Goal: Task Accomplishment & Management: Manage account settings

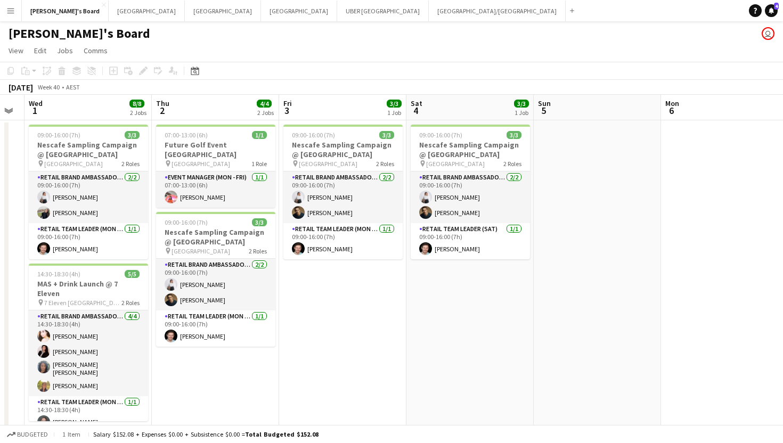
scroll to position [18, 0]
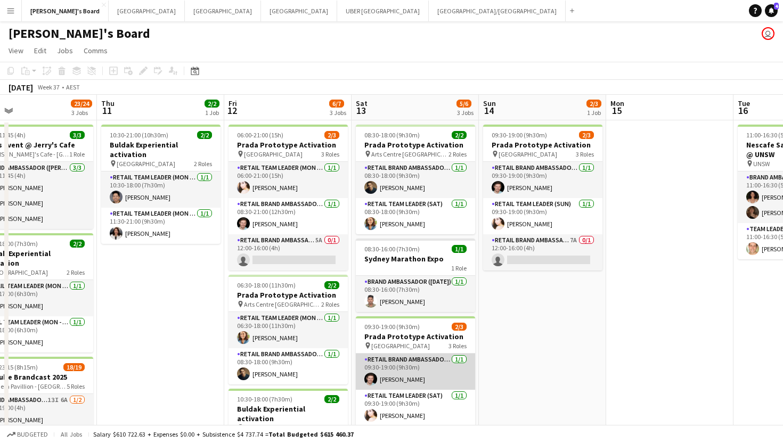
scroll to position [0, 413]
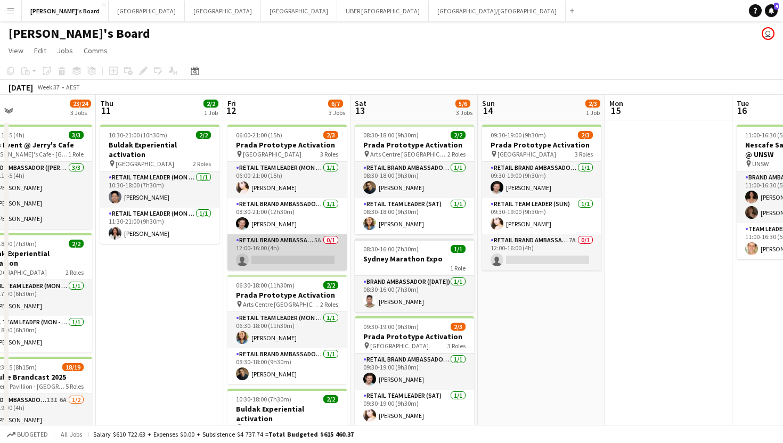
click at [297, 261] on app-card-role "RETAIL Brand Ambassador (Mon - Fri) 5A 0/1 12:00-16:00 (4h) single-neutral-acti…" at bounding box center [286, 252] width 119 height 36
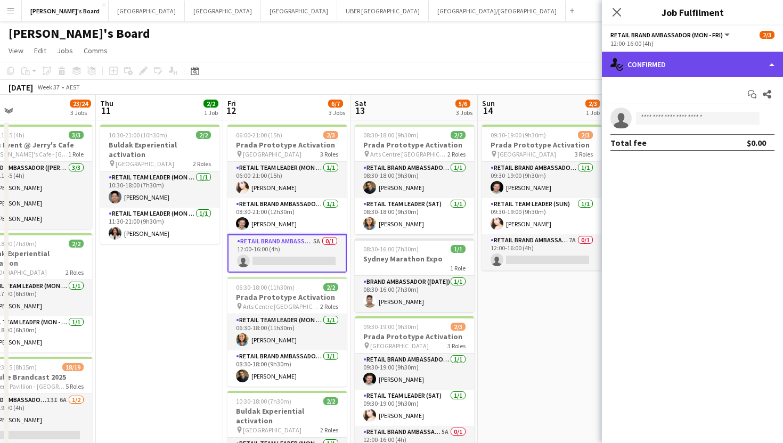
click at [648, 67] on div "single-neutral-actions-check-2 Confirmed" at bounding box center [692, 65] width 181 height 26
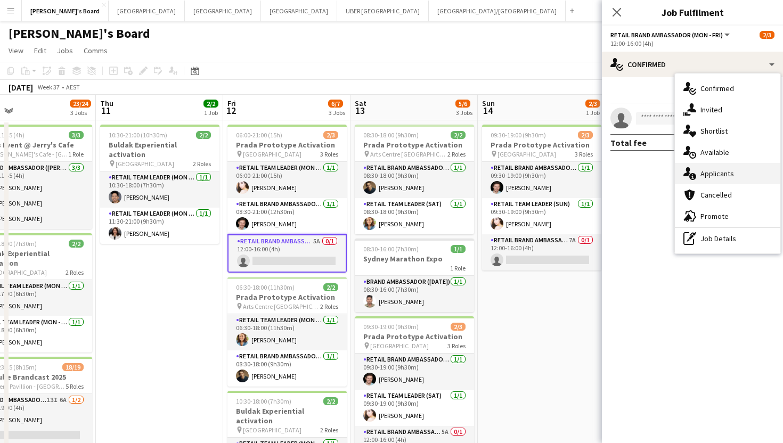
click at [720, 173] on span "Applicants" at bounding box center [717, 174] width 34 height 10
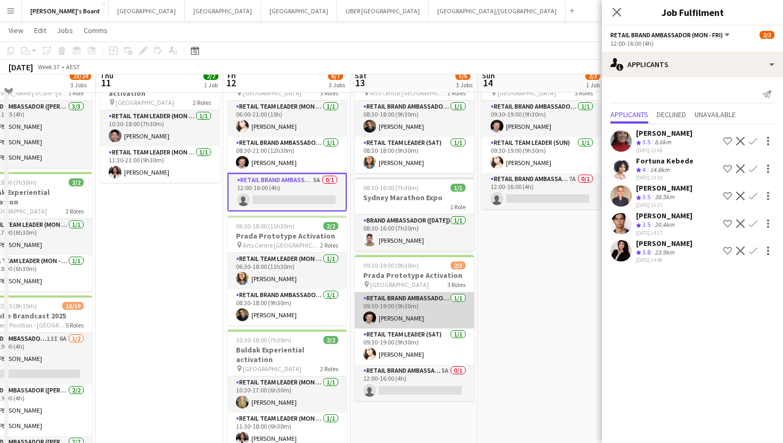
scroll to position [61, 0]
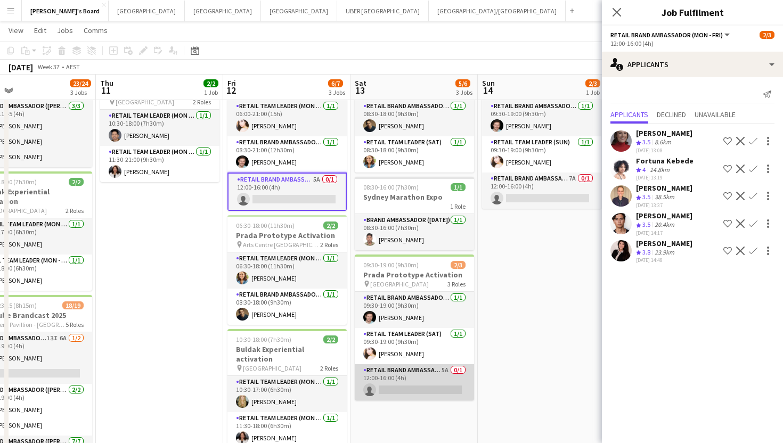
click at [394, 391] on app-card-role "RETAIL Brand Ambassador (Saturday) 5A 0/1 12:00-16:00 (4h) single-neutral-actio…" at bounding box center [414, 382] width 119 height 36
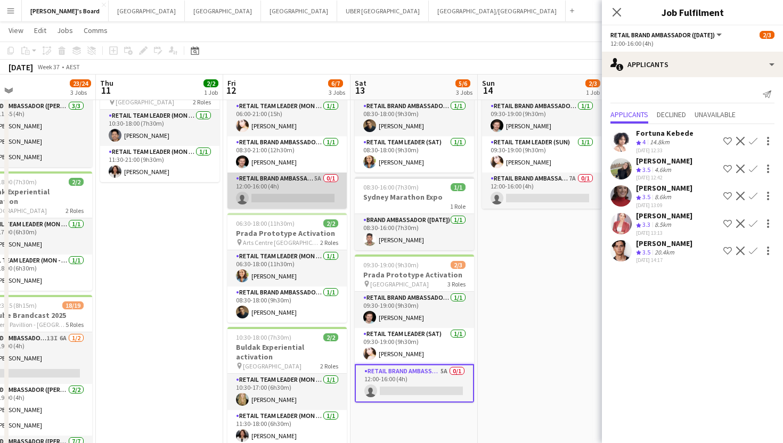
click at [302, 200] on app-card-role "RETAIL Brand Ambassador (Mon - Fri) 5A 0/1 12:00-16:00 (4h) single-neutral-acti…" at bounding box center [286, 191] width 119 height 36
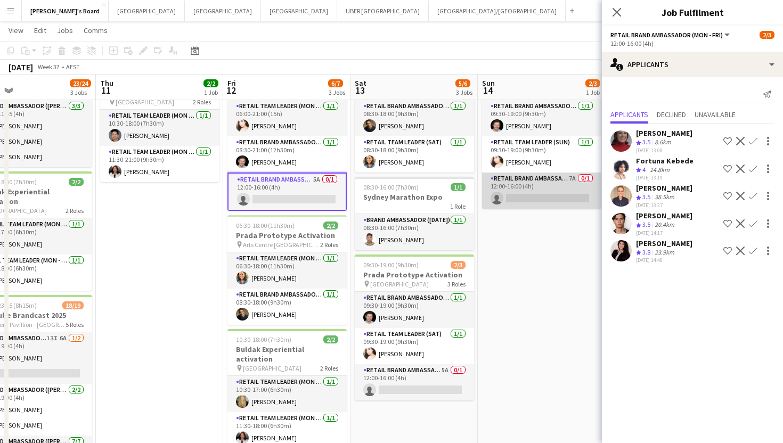
click at [530, 196] on app-card-role "RETAIL Brand Ambassador (Sunday) 7A 0/1 12:00-16:00 (4h) single-neutral-actions" at bounding box center [541, 191] width 119 height 36
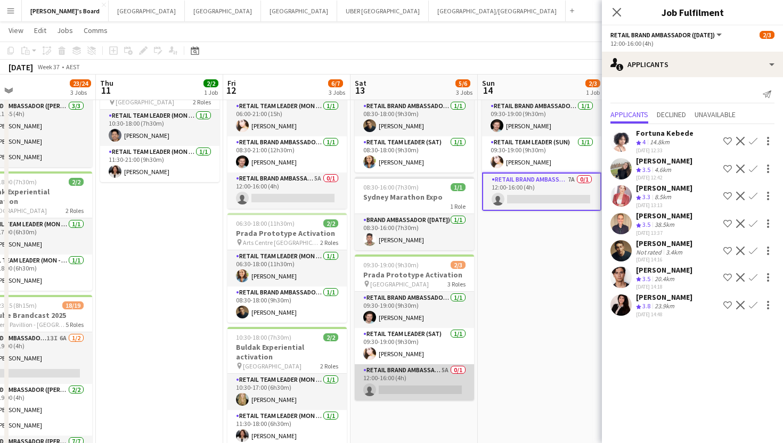
click at [389, 398] on app-card-role "RETAIL Brand Ambassador (Saturday) 5A 0/1 12:00-16:00 (4h) single-neutral-actio…" at bounding box center [414, 382] width 119 height 36
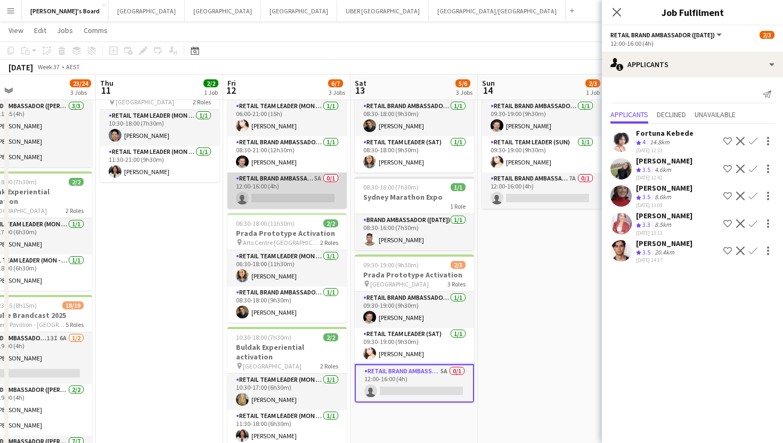
click at [296, 200] on app-card-role "RETAIL Brand Ambassador (Mon - Fri) 5A 0/1 12:00-16:00 (4h) single-neutral-acti…" at bounding box center [286, 191] width 119 height 36
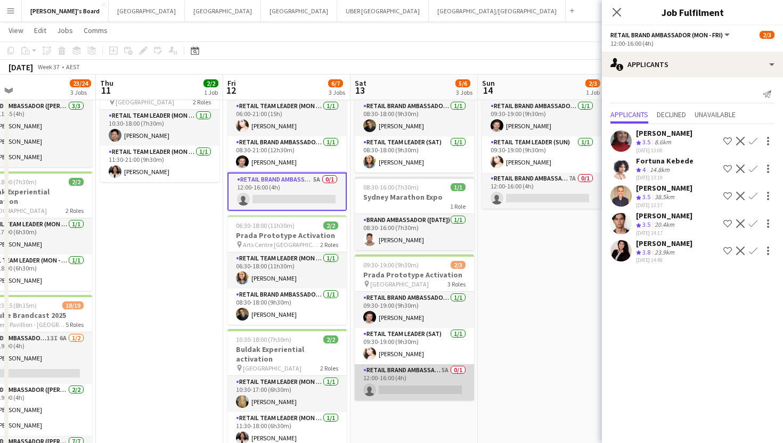
click at [398, 383] on app-card-role "RETAIL Brand Ambassador (Saturday) 5A 0/1 12:00-16:00 (4h) single-neutral-actio…" at bounding box center [414, 382] width 119 height 36
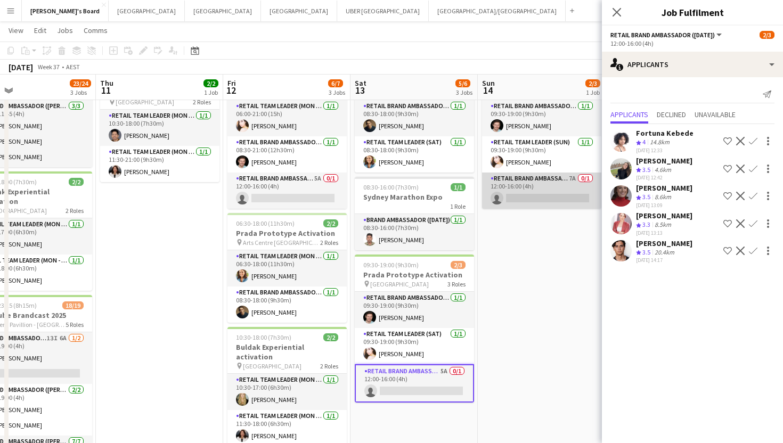
click at [525, 196] on app-card-role "RETAIL Brand Ambassador (Sunday) 7A 0/1 12:00-16:00 (4h) single-neutral-actions" at bounding box center [541, 191] width 119 height 36
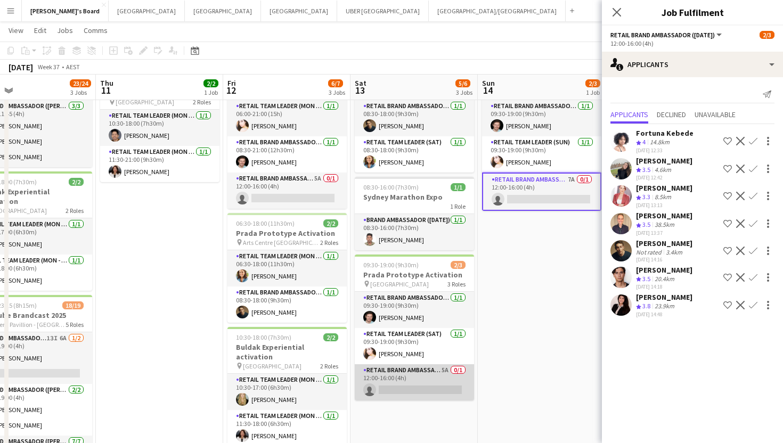
click at [416, 389] on app-card-role "RETAIL Brand Ambassador (Saturday) 5A 0/1 12:00-16:00 (4h) single-neutral-actio…" at bounding box center [414, 382] width 119 height 36
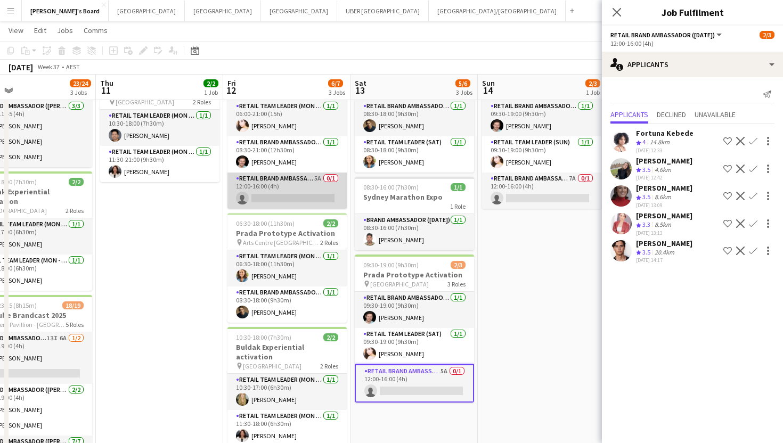
click at [302, 192] on app-card-role "RETAIL Brand Ambassador (Mon - Fri) 5A 0/1 12:00-16:00 (4h) single-neutral-acti…" at bounding box center [286, 191] width 119 height 36
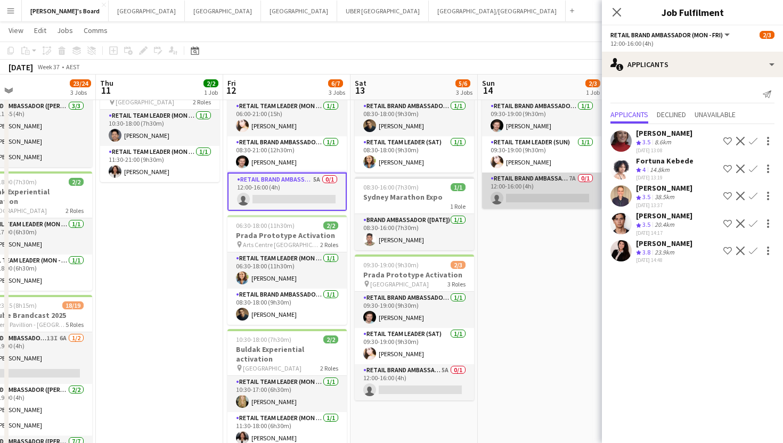
click at [542, 204] on app-card-role "RETAIL Brand Ambassador (Sunday) 7A 0/1 12:00-16:00 (4h) single-neutral-actions" at bounding box center [541, 191] width 119 height 36
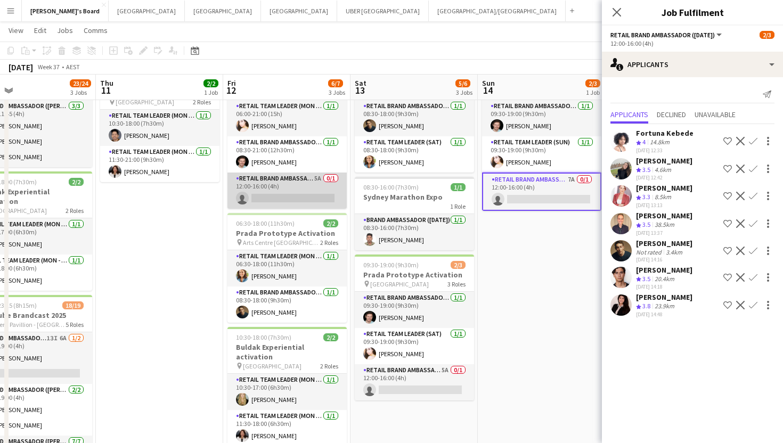
click at [297, 195] on app-card-role "RETAIL Brand Ambassador (Mon - Fri) 5A 0/1 12:00-16:00 (4h) single-neutral-acti…" at bounding box center [286, 191] width 119 height 36
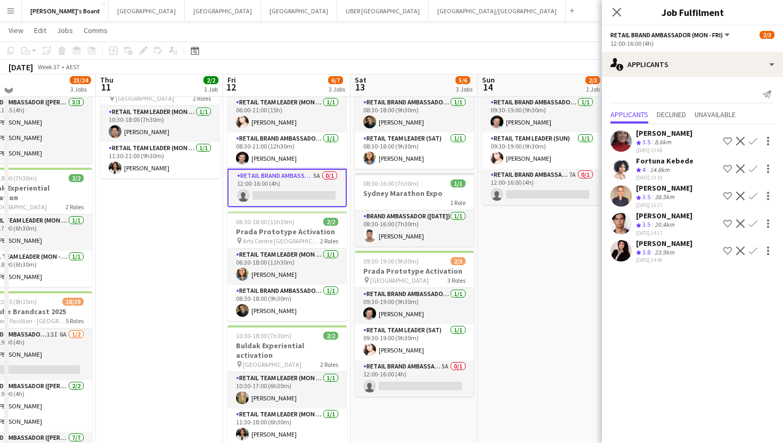
scroll to position [65, 0]
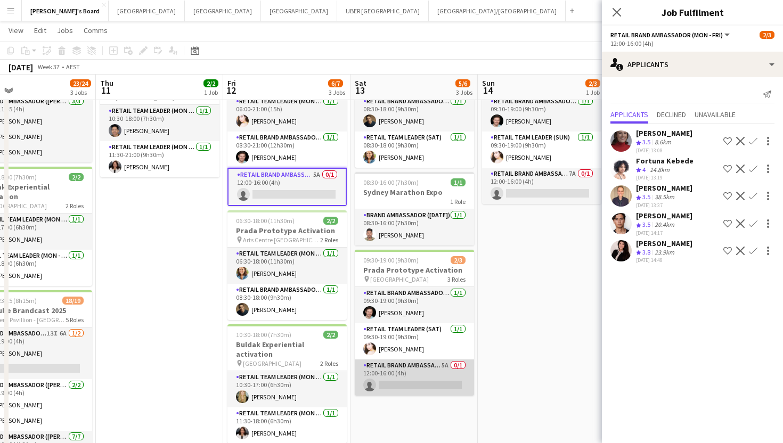
click at [397, 376] on app-card-role "RETAIL Brand Ambassador (Saturday) 5A 0/1 12:00-16:00 (4h) single-neutral-actio…" at bounding box center [414, 377] width 119 height 36
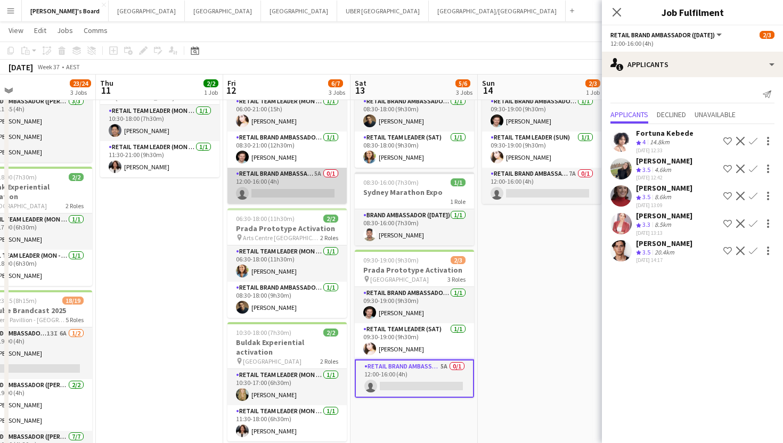
click at [279, 189] on app-card-role "RETAIL Brand Ambassador (Mon - Fri) 5A 0/1 12:00-16:00 (4h) single-neutral-acti…" at bounding box center [286, 186] width 119 height 36
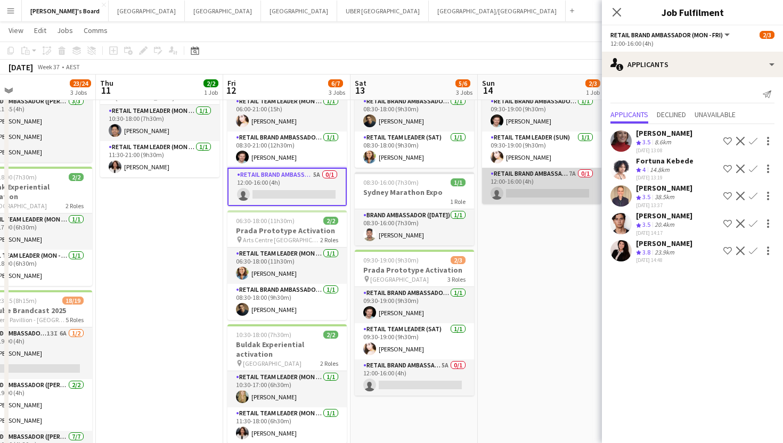
click at [539, 192] on app-card-role "RETAIL Brand Ambassador (Sunday) 7A 0/1 12:00-16:00 (4h) single-neutral-actions" at bounding box center [541, 186] width 119 height 36
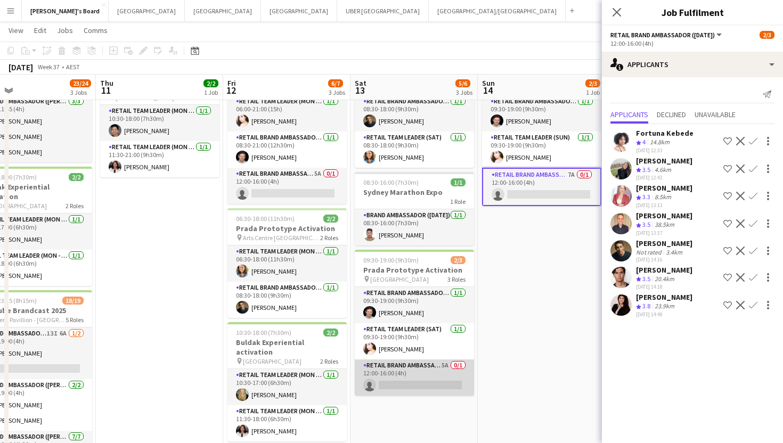
click at [387, 384] on app-card-role "RETAIL Brand Ambassador (Saturday) 5A 0/1 12:00-16:00 (4h) single-neutral-actio…" at bounding box center [414, 377] width 119 height 36
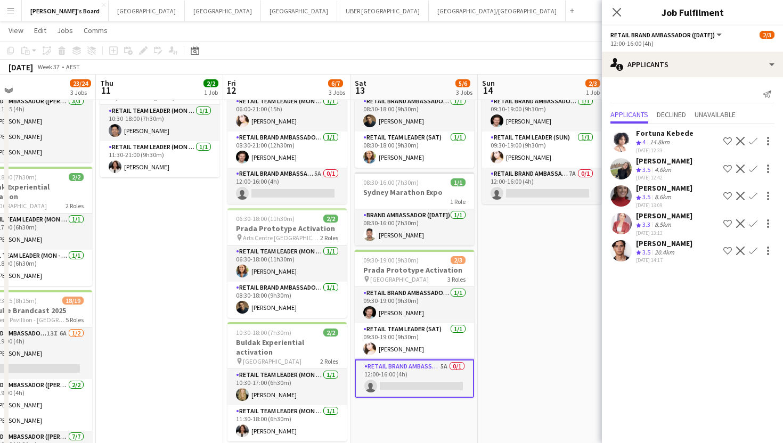
click at [654, 240] on div "Valentin Aragon" at bounding box center [664, 244] width 56 height 10
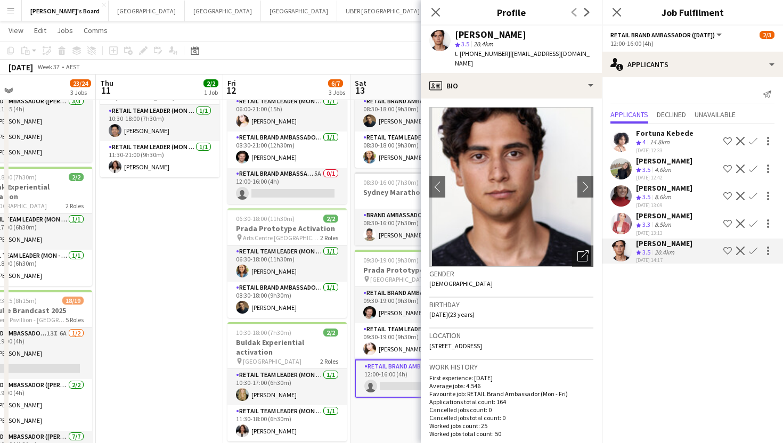
click at [670, 213] on div "Pamela Clifford" at bounding box center [664, 216] width 56 height 10
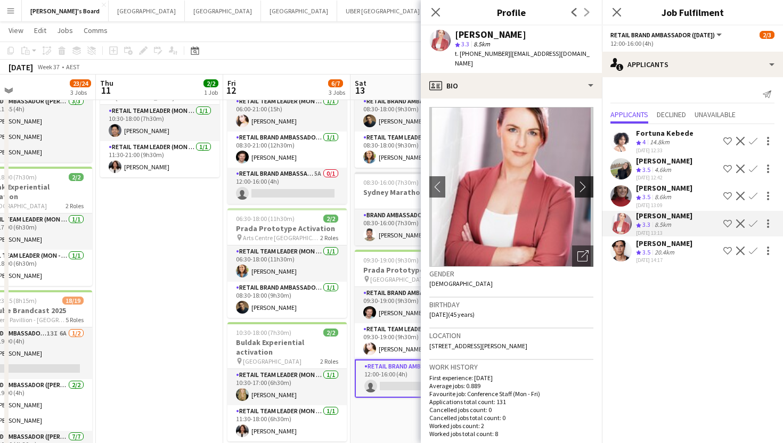
click at [585, 181] on app-icon "chevron-right" at bounding box center [585, 186] width 17 height 11
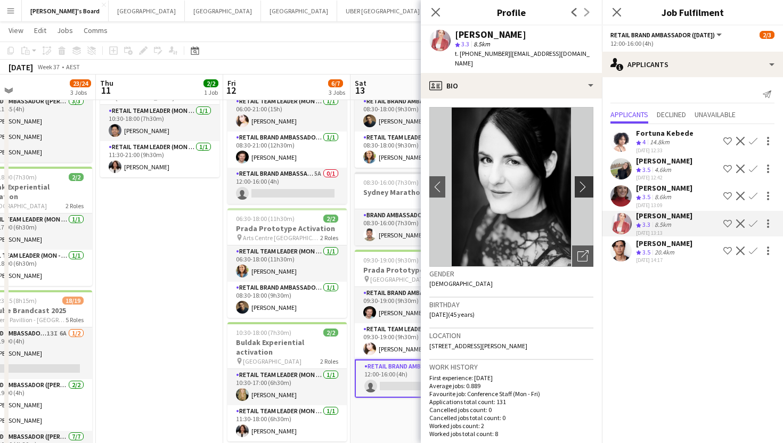
click at [583, 184] on button "chevron-right" at bounding box center [585, 186] width 21 height 21
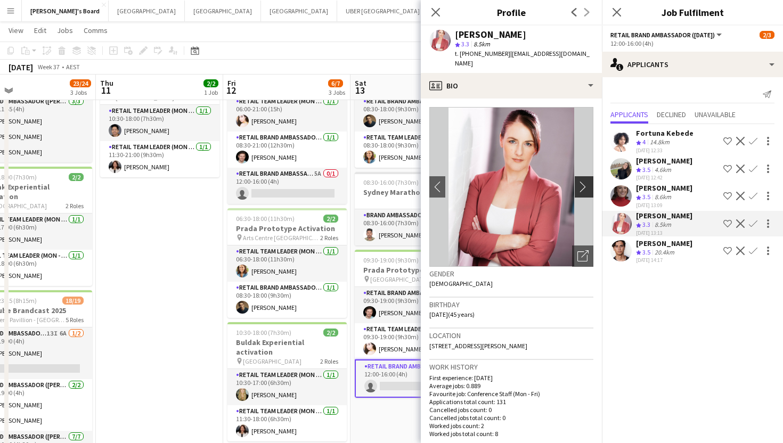
click at [583, 184] on button "chevron-right" at bounding box center [585, 186] width 21 height 21
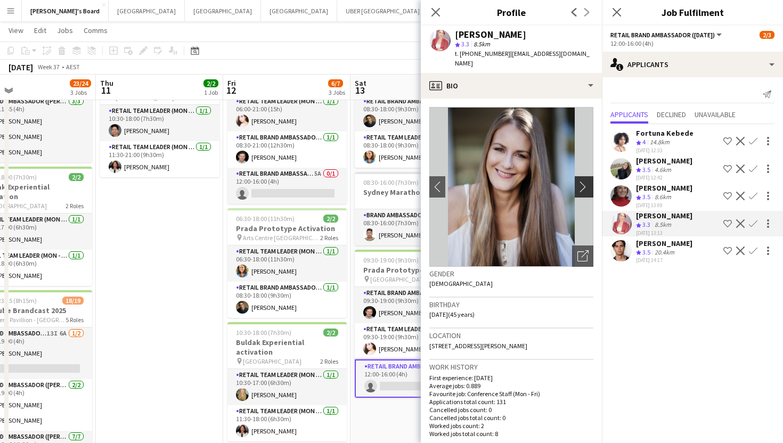
click at [583, 184] on button "chevron-right" at bounding box center [585, 186] width 21 height 21
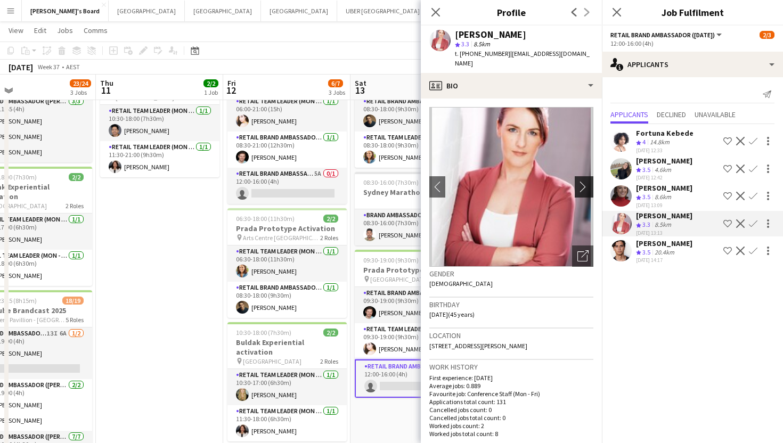
click at [583, 184] on button "chevron-right" at bounding box center [585, 186] width 21 height 21
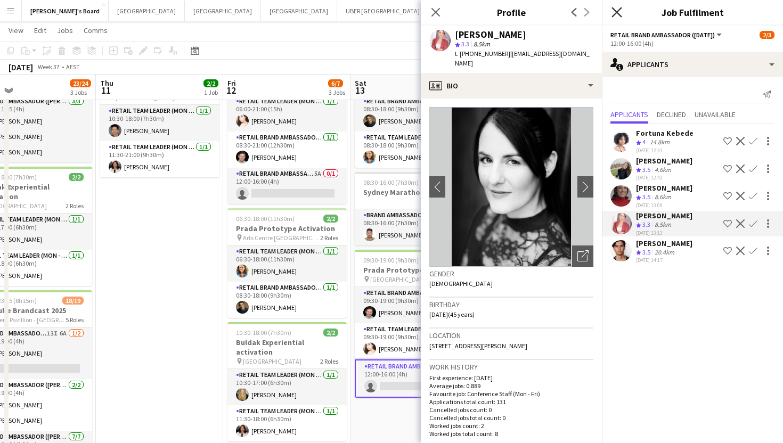
click at [619, 13] on icon at bounding box center [616, 12] width 10 height 10
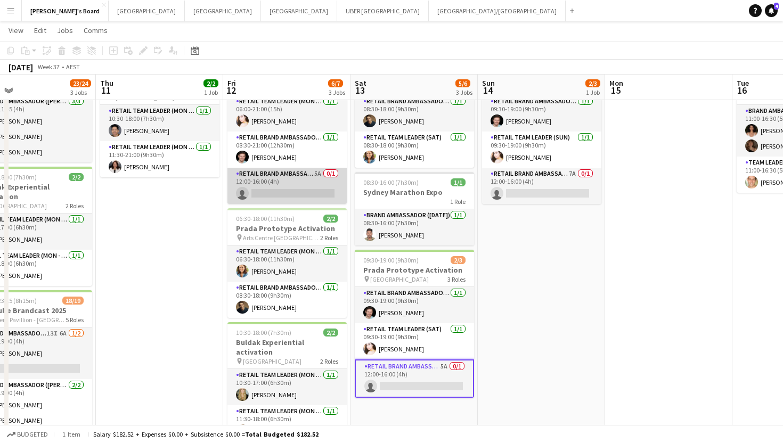
click at [287, 196] on app-card-role "RETAIL Brand Ambassador (Mon - Fri) 5A 0/1 12:00-16:00 (4h) single-neutral-acti…" at bounding box center [286, 186] width 119 height 36
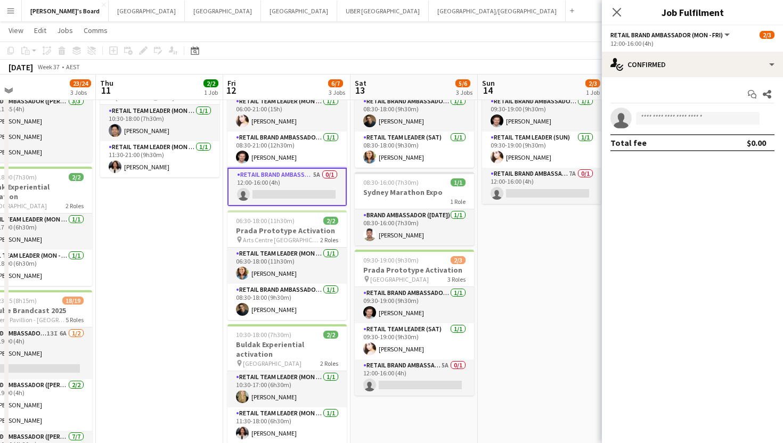
click at [313, 188] on app-card-role "RETAIL Brand Ambassador (Mon - Fri) 5A 0/1 12:00-16:00 (4h) single-neutral-acti…" at bounding box center [286, 187] width 119 height 38
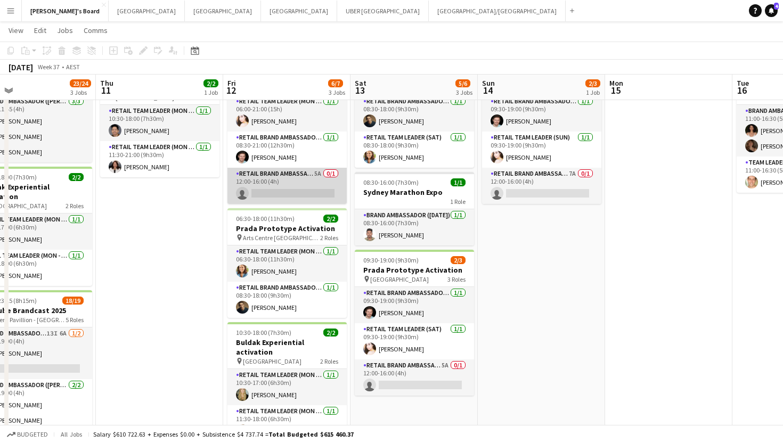
click at [313, 188] on app-card-role "RETAIL Brand Ambassador (Mon - Fri) 5A 0/1 12:00-16:00 (4h) single-neutral-acti…" at bounding box center [286, 186] width 119 height 36
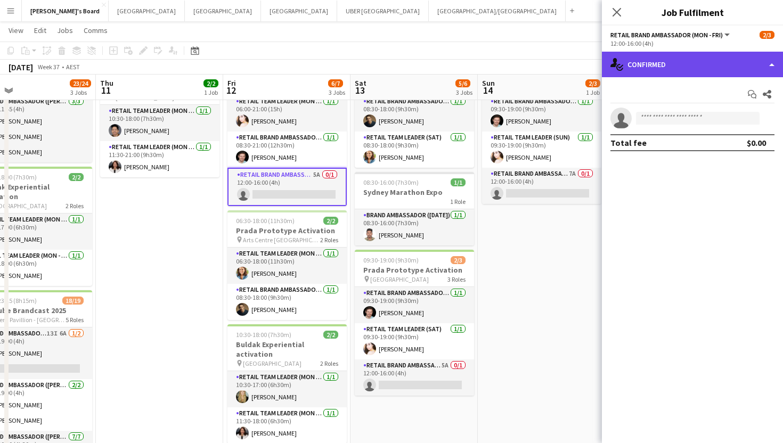
click at [719, 64] on div "single-neutral-actions-check-2 Confirmed" at bounding box center [692, 65] width 181 height 26
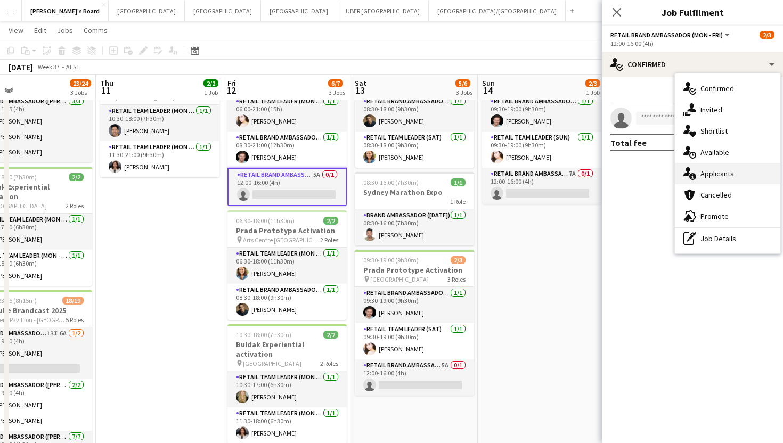
click at [712, 174] on span "Applicants" at bounding box center [717, 174] width 34 height 10
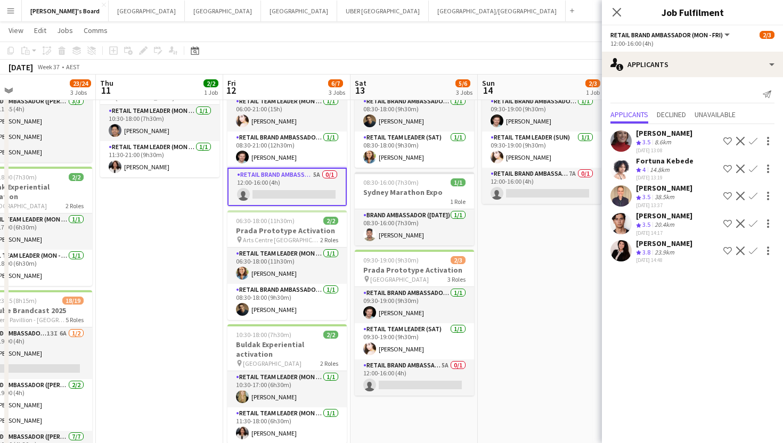
click at [751, 170] on app-icon "Confirm" at bounding box center [753, 169] width 9 height 9
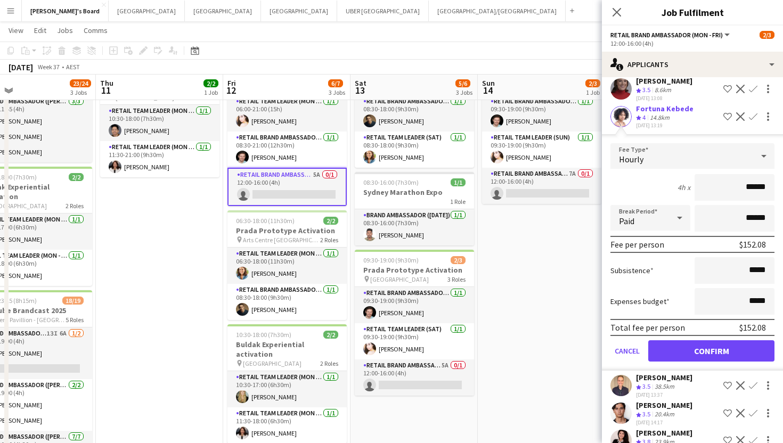
scroll to position [56, 0]
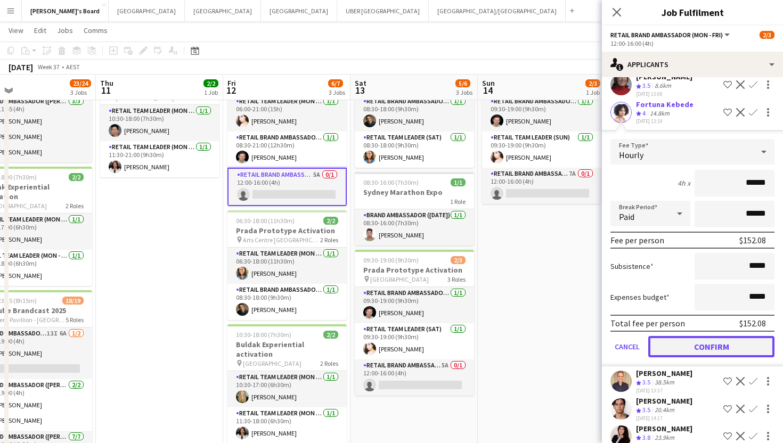
click at [673, 346] on button "Confirm" at bounding box center [711, 346] width 126 height 21
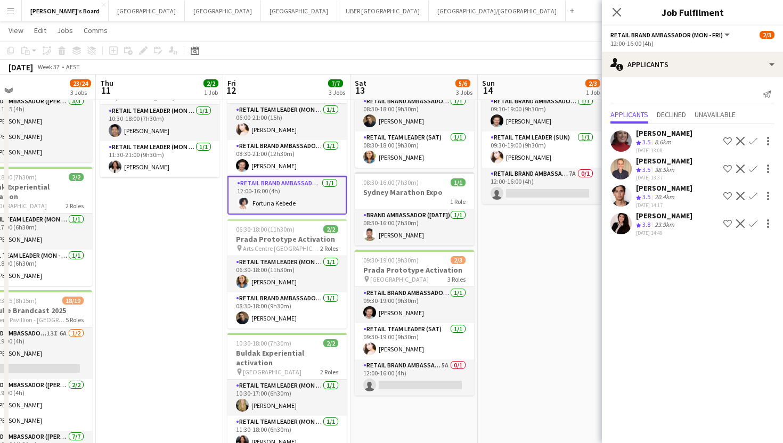
scroll to position [0, 0]
click at [402, 380] on app-card-role "RETAIL Brand Ambassador (Saturday) 5A 0/1 12:00-16:00 (4h) single-neutral-actio…" at bounding box center [414, 377] width 119 height 36
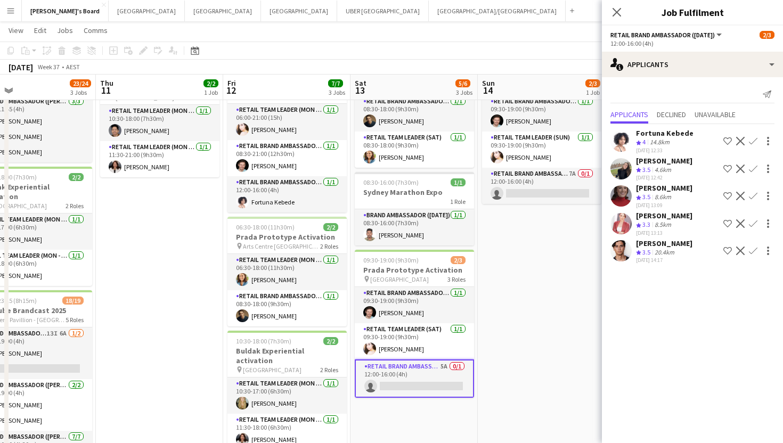
click at [750, 137] on app-icon "Confirm" at bounding box center [753, 141] width 9 height 9
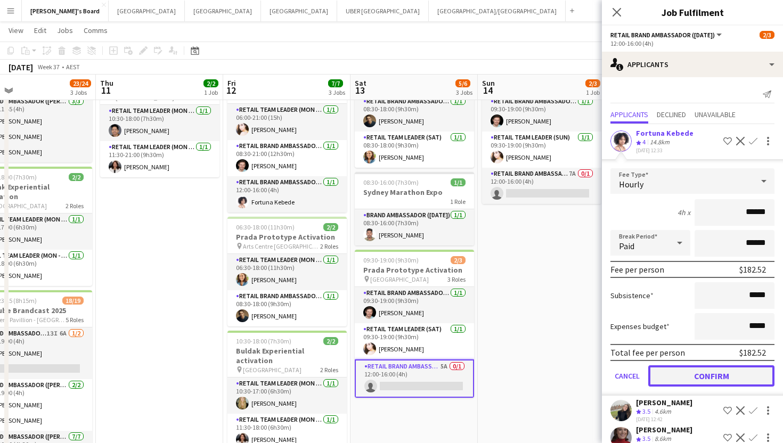
click at [666, 370] on button "Confirm" at bounding box center [711, 375] width 126 height 21
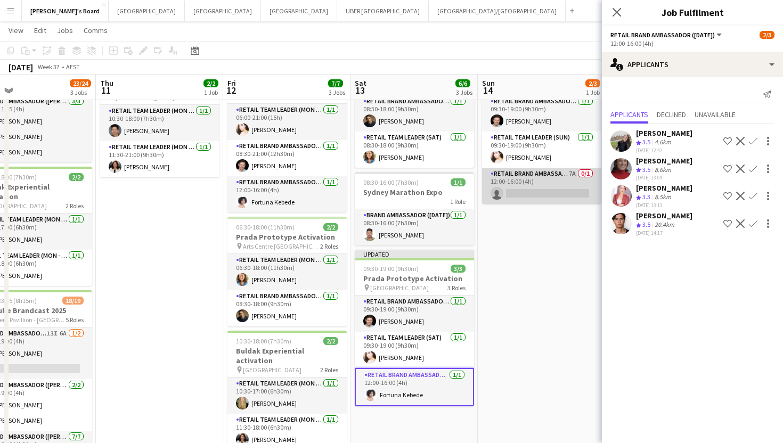
click at [563, 188] on app-card-role "RETAIL Brand Ambassador (Sunday) 7A 0/1 12:00-16:00 (4h) single-neutral-actions" at bounding box center [541, 186] width 119 height 36
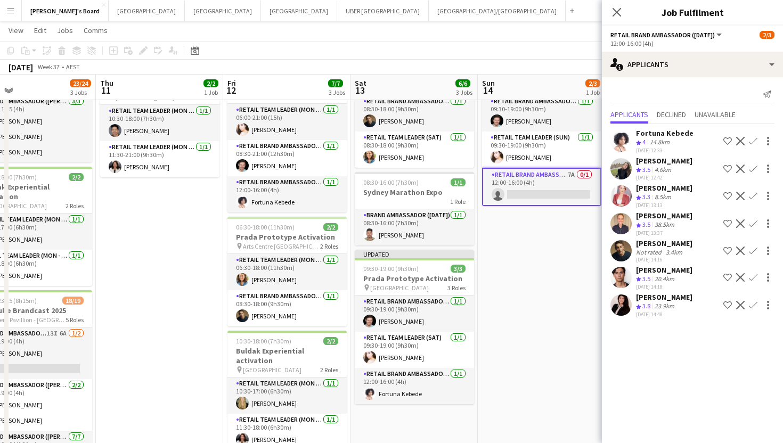
click at [754, 138] on app-icon "Confirm" at bounding box center [753, 141] width 9 height 9
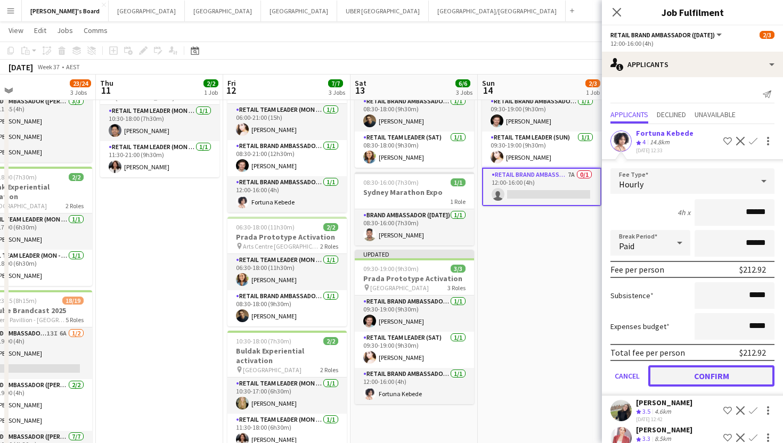
click at [664, 386] on button "Confirm" at bounding box center [711, 375] width 126 height 21
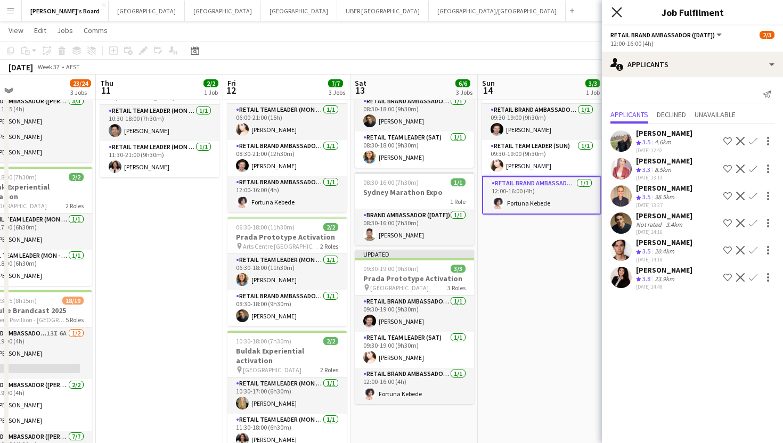
click at [616, 17] on icon "Close pop-in" at bounding box center [616, 12] width 10 height 10
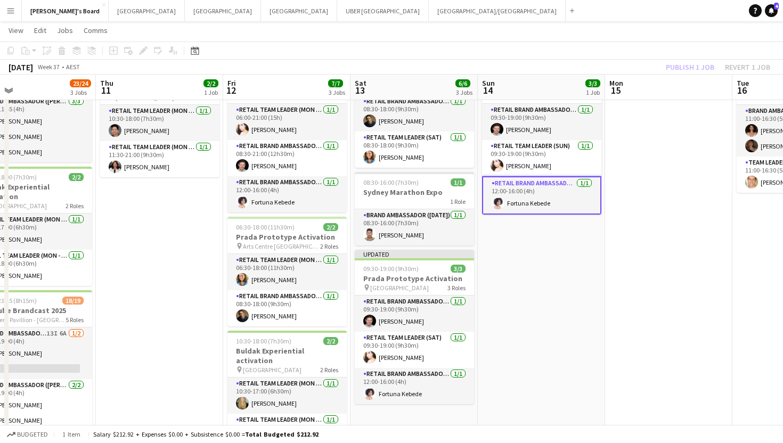
click at [533, 276] on app-date-cell "Updated 09:30-19:00 (9h30m) 3/3 Prada Prototype Activation pin Melbourne Centra…" at bounding box center [541, 373] width 127 height 639
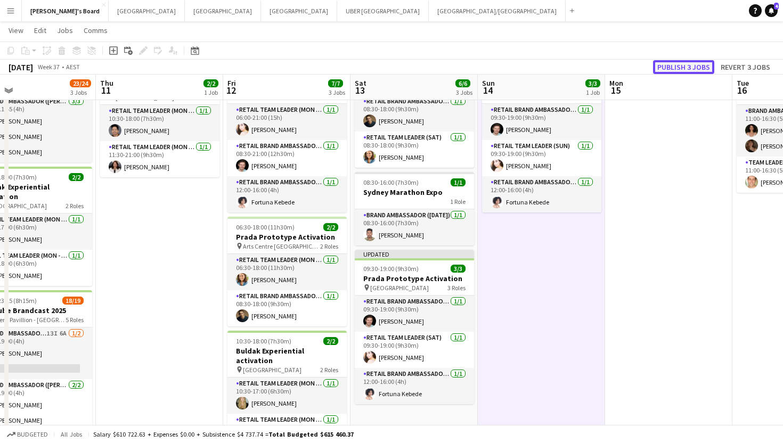
click at [668, 64] on button "Publish 3 jobs" at bounding box center [683, 67] width 61 height 14
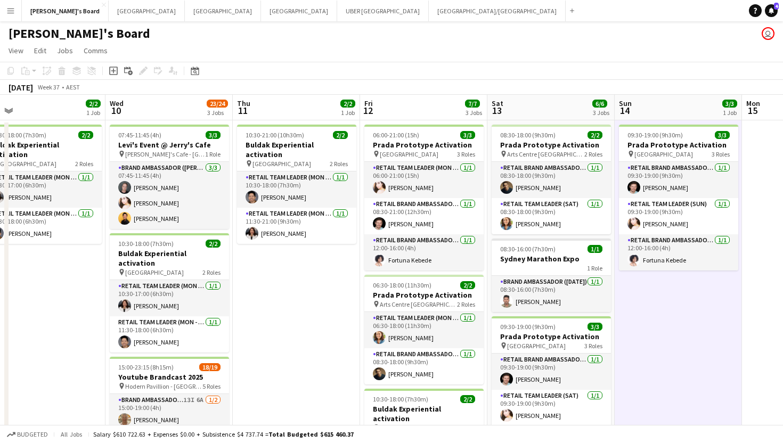
scroll to position [0, 282]
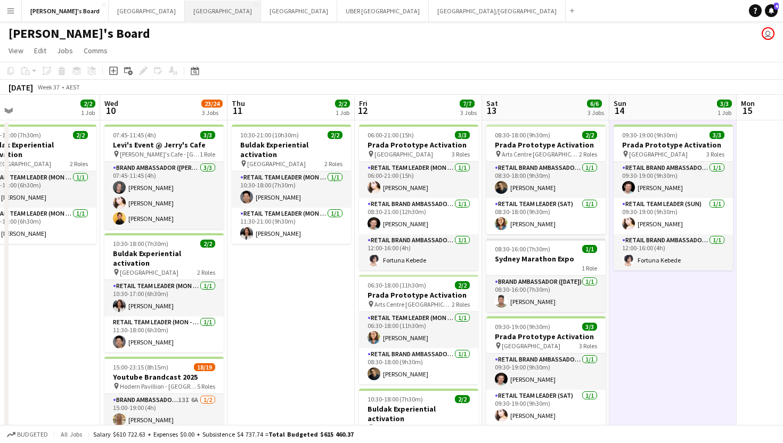
click at [185, 9] on button "Sydney Close" at bounding box center [223, 11] width 76 height 21
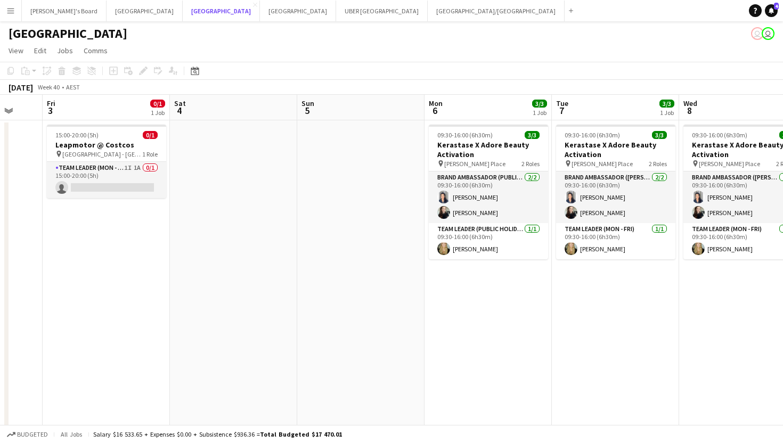
scroll to position [0, 339]
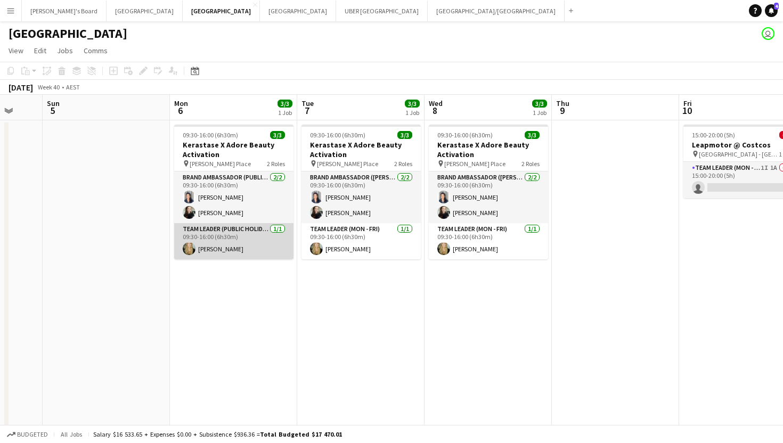
click at [212, 253] on app-card-role "Team Leader (Public Holiday) 1/1 09:30-16:00 (6h30m) Amber Davis" at bounding box center [233, 241] width 119 height 36
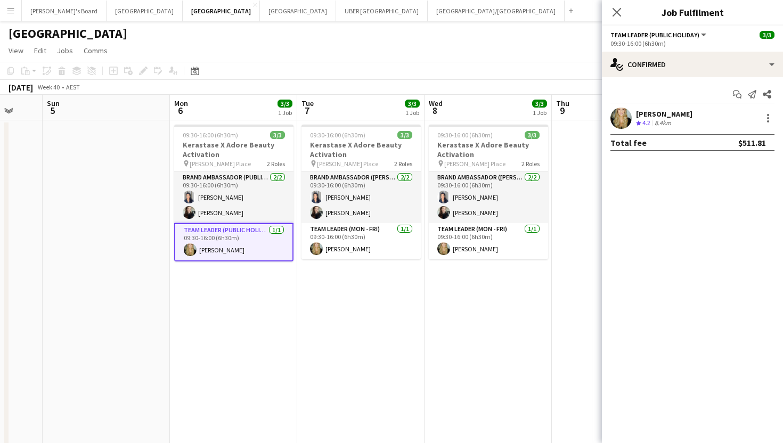
click at [659, 110] on div "[PERSON_NAME]" at bounding box center [664, 114] width 56 height 10
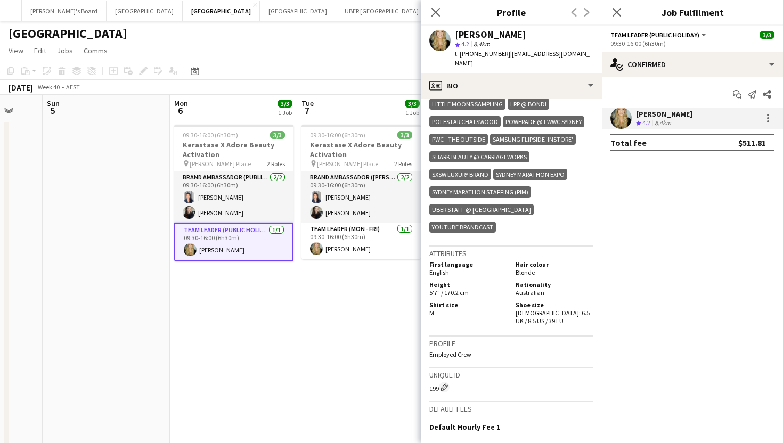
scroll to position [540, 0]
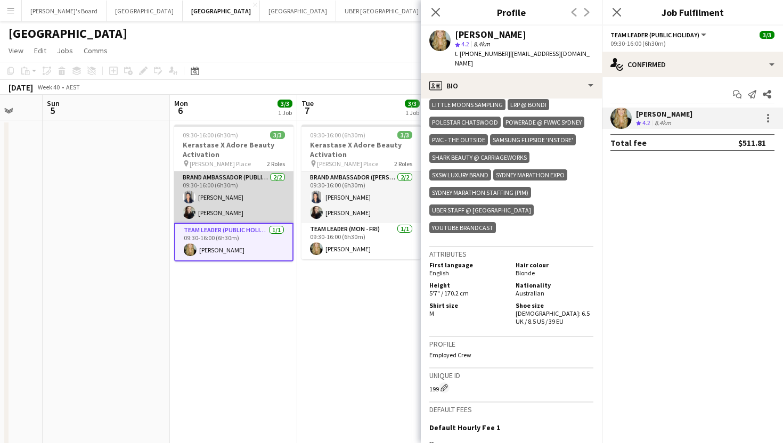
click at [225, 214] on app-card-role "Brand Ambassador (Public Holiday) 2/2 09:30-16:00 (6h30m) Vanessa Flauzino Shar…" at bounding box center [233, 197] width 119 height 52
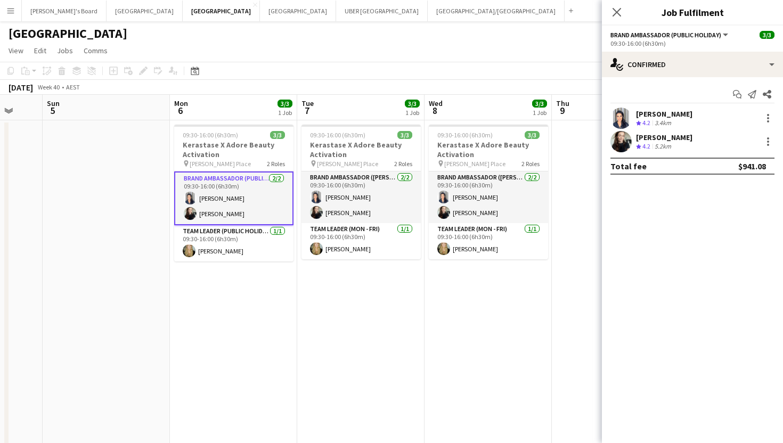
click at [676, 97] on div "Start chat Send notification Share" at bounding box center [692, 95] width 164 height 18
click at [672, 114] on div "[PERSON_NAME]" at bounding box center [664, 114] width 56 height 10
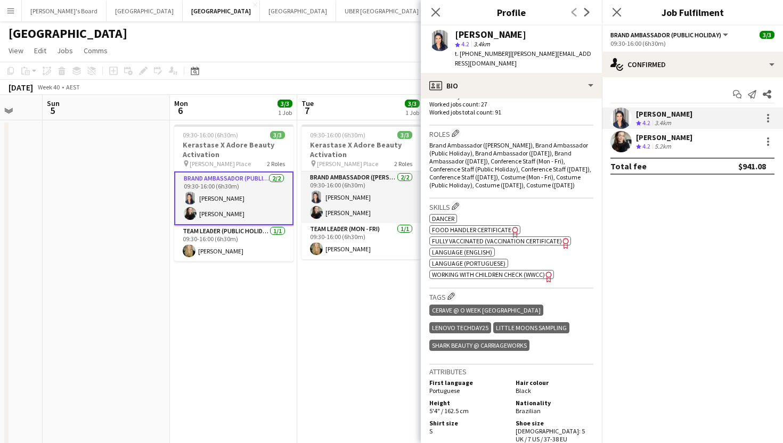
scroll to position [499, 0]
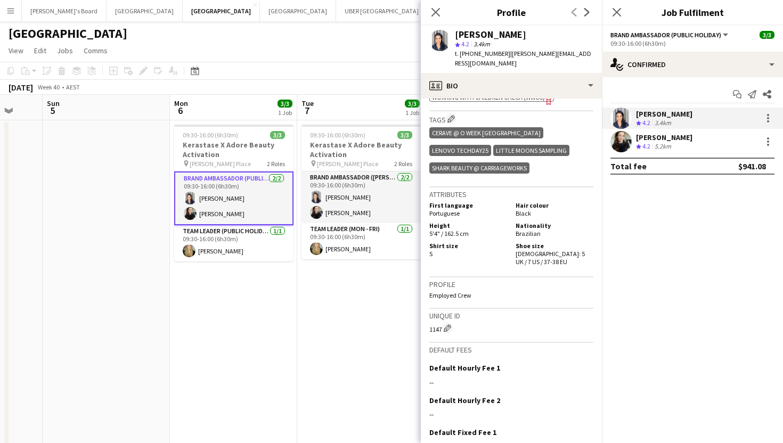
click at [651, 134] on div "Sharna O’Toole" at bounding box center [664, 138] width 56 height 10
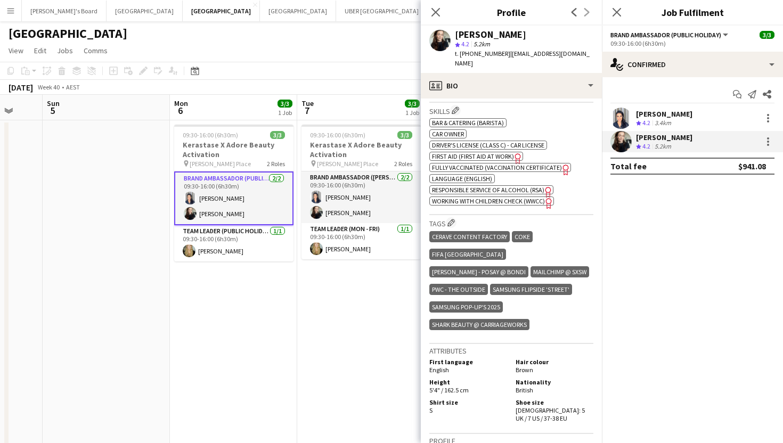
scroll to position [554, 0]
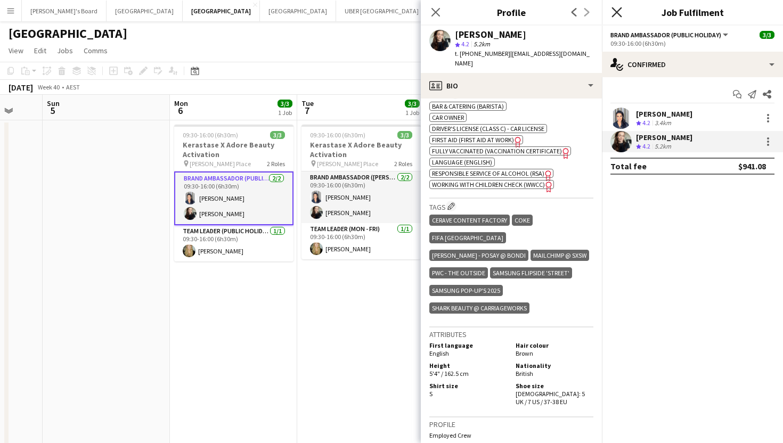
click at [615, 9] on icon at bounding box center [616, 12] width 10 height 10
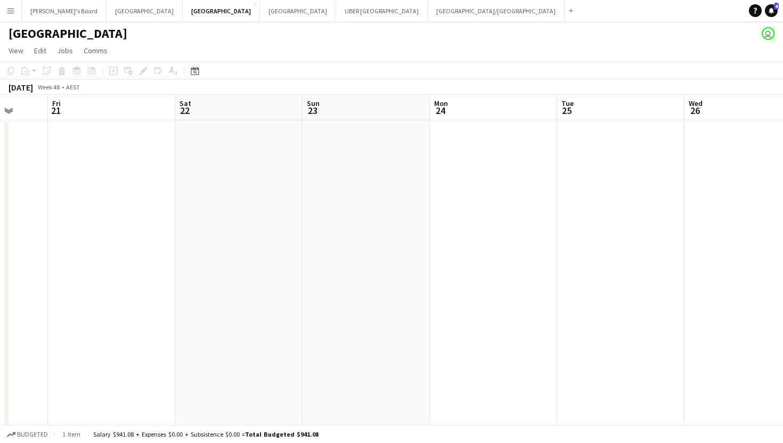
scroll to position [0, 265]
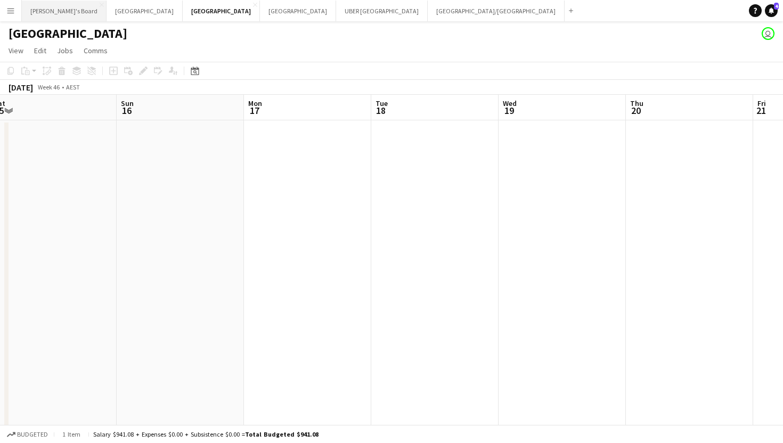
click at [48, 14] on button "Tennille's Board Close" at bounding box center [64, 11] width 85 height 21
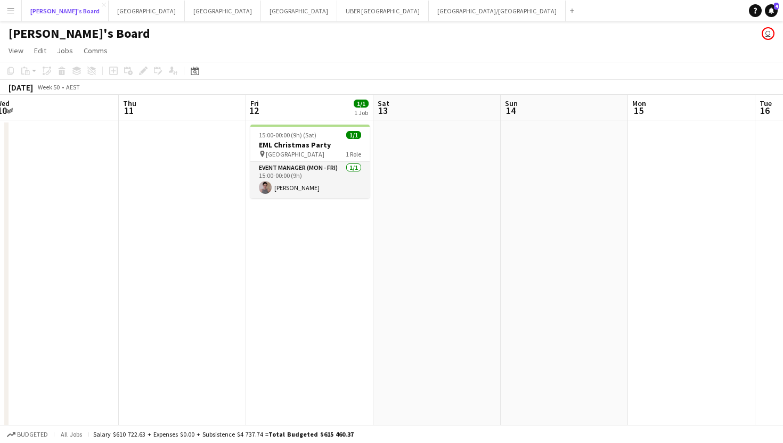
scroll to position [0, 518]
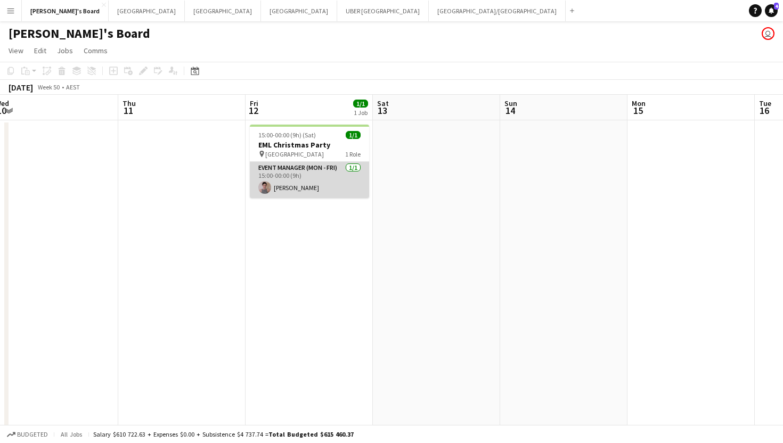
click at [300, 182] on app-card-role "Event Manager (Mon - Fri) 1/1 15:00-00:00 (9h) Isabel Macmaster" at bounding box center [309, 180] width 119 height 36
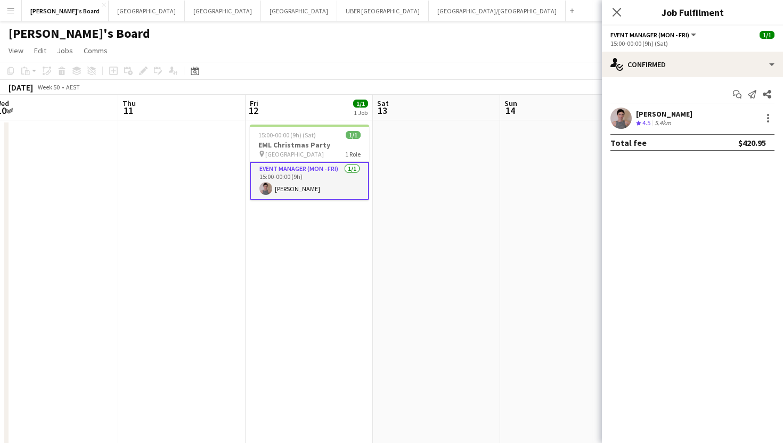
click at [664, 111] on div "[PERSON_NAME]" at bounding box center [664, 114] width 56 height 10
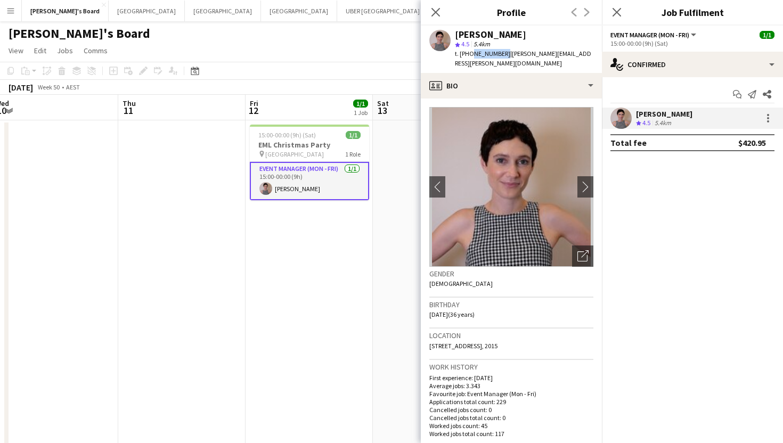
drag, startPoint x: 499, startPoint y: 54, endPoint x: 469, endPoint y: 55, distance: 29.8
click at [469, 55] on div "t. +61431963054 | isabel.macmaster@gmail.com" at bounding box center [524, 58] width 138 height 19
copy span "431963054"
click at [616, 14] on icon "Close pop-in" at bounding box center [616, 12] width 10 height 10
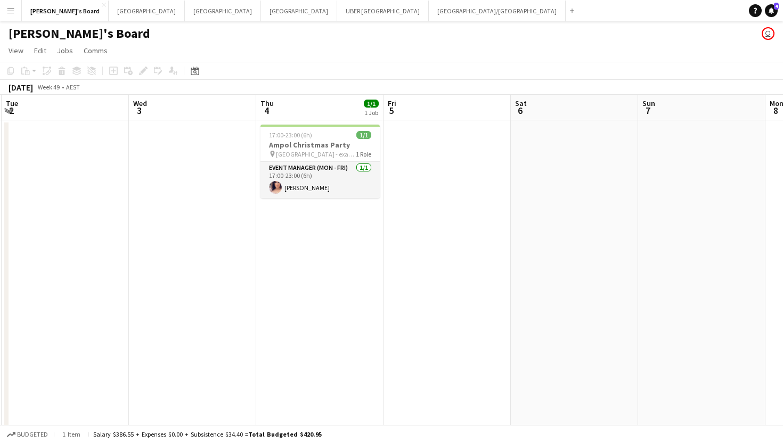
scroll to position [0, 249]
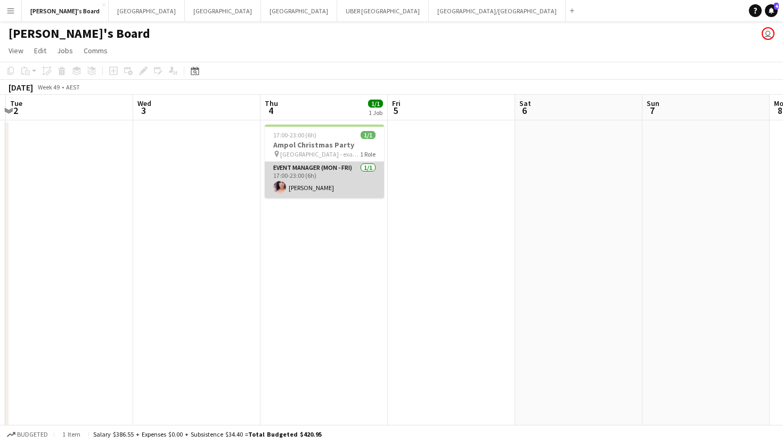
click at [313, 191] on app-card-role "Event Manager (Mon - Fri) 1/1 17:00-23:00 (6h) Amanda van Eldik" at bounding box center [324, 180] width 119 height 36
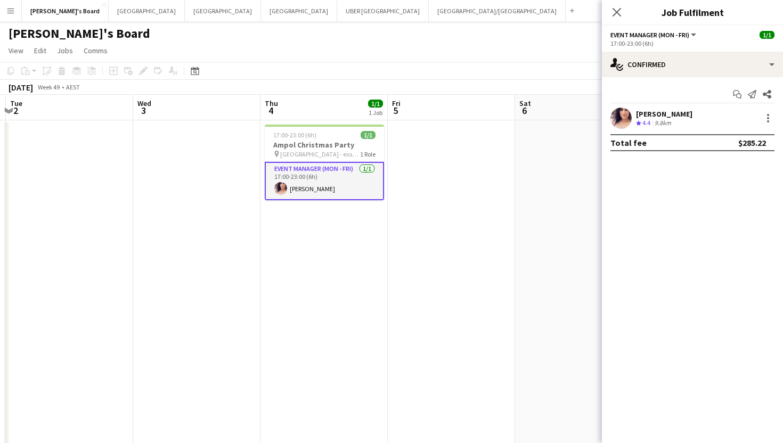
click at [647, 110] on div "[PERSON_NAME]" at bounding box center [664, 114] width 56 height 10
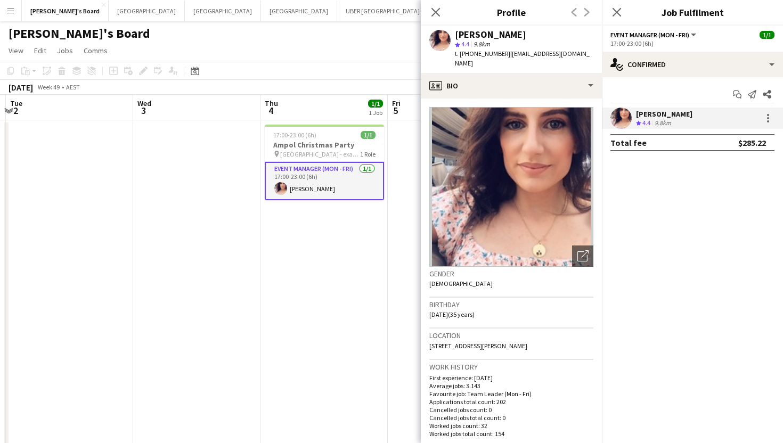
drag, startPoint x: 501, startPoint y: 54, endPoint x: 470, endPoint y: 54, distance: 30.4
click at [470, 54] on div "t. +61451144584 | mandavaneldik@hotmail.com" at bounding box center [524, 58] width 138 height 19
copy div "451144584 |"
click at [615, 13] on icon at bounding box center [616, 12] width 10 height 10
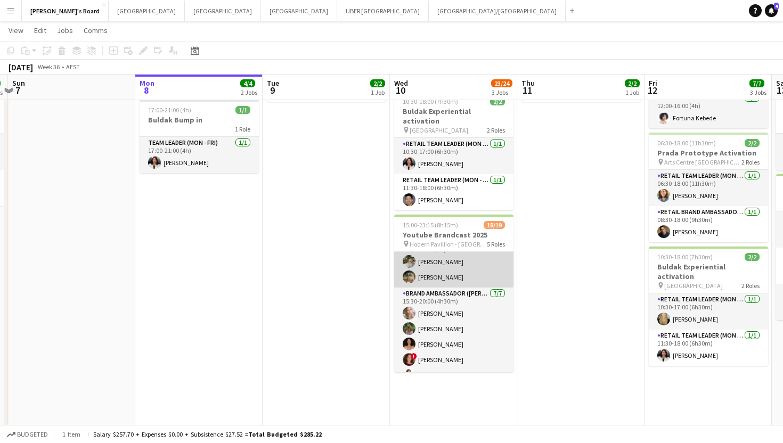
scroll to position [0, 0]
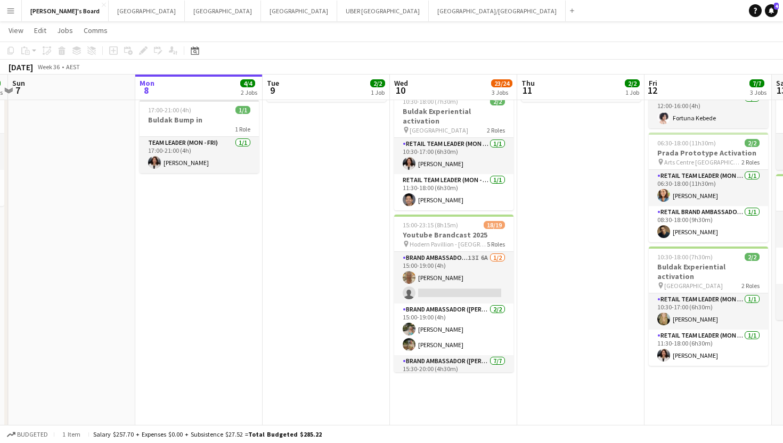
click at [9, 11] on app-icon "Menu" at bounding box center [10, 10] width 9 height 9
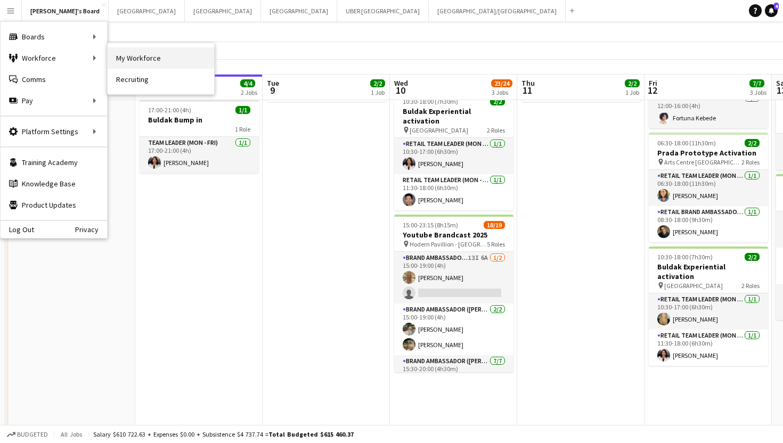
click at [145, 62] on link "My Workforce" at bounding box center [161, 57] width 107 height 21
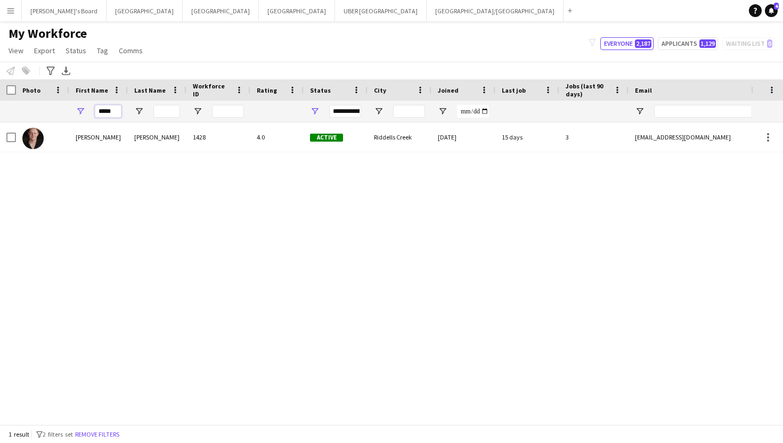
drag, startPoint x: 115, startPoint y: 112, endPoint x: 70, endPoint y: 112, distance: 44.7
click at [70, 112] on div "*****" at bounding box center [98, 111] width 59 height 21
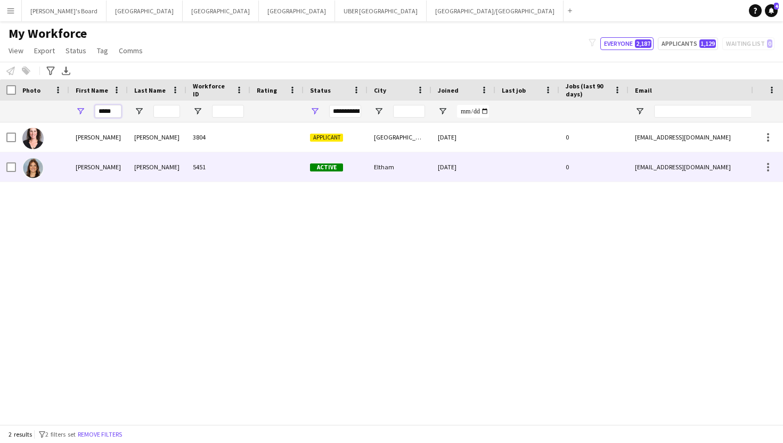
type input "*****"
click at [102, 162] on div "Heidi" at bounding box center [98, 166] width 59 height 29
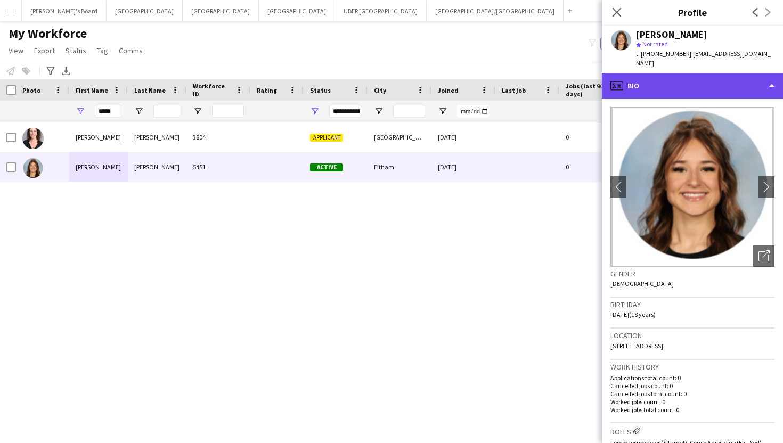
click at [652, 73] on div "profile Bio" at bounding box center [692, 86] width 181 height 26
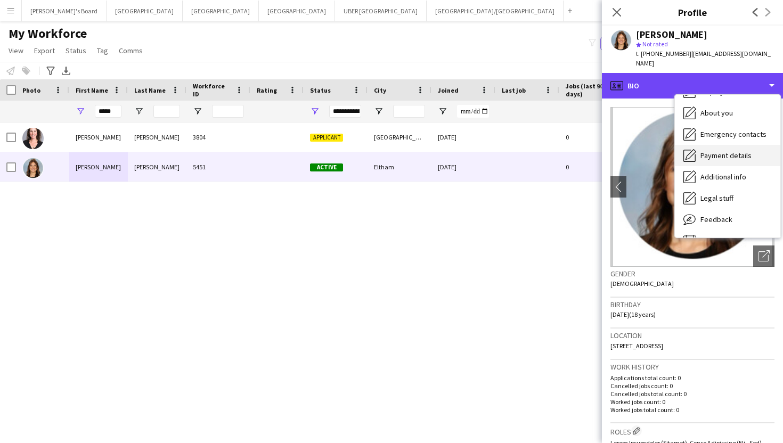
scroll to position [71, 0]
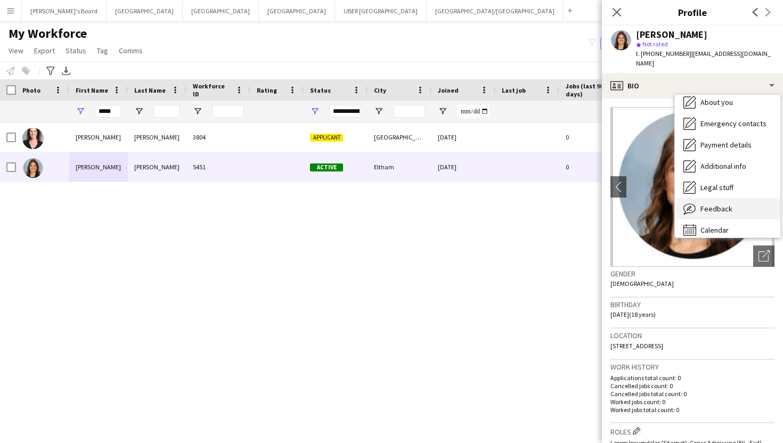
click at [705, 204] on span "Feedback" at bounding box center [716, 209] width 32 height 10
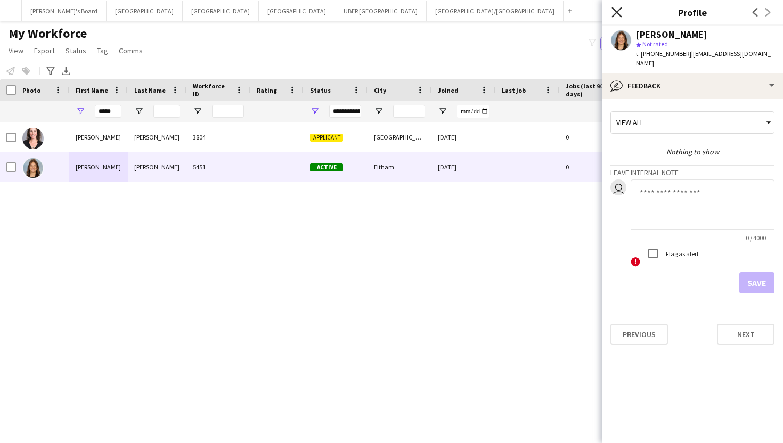
click at [617, 9] on icon "Close pop-in" at bounding box center [616, 12] width 10 height 10
